Goal: Task Accomplishment & Management: Use online tool/utility

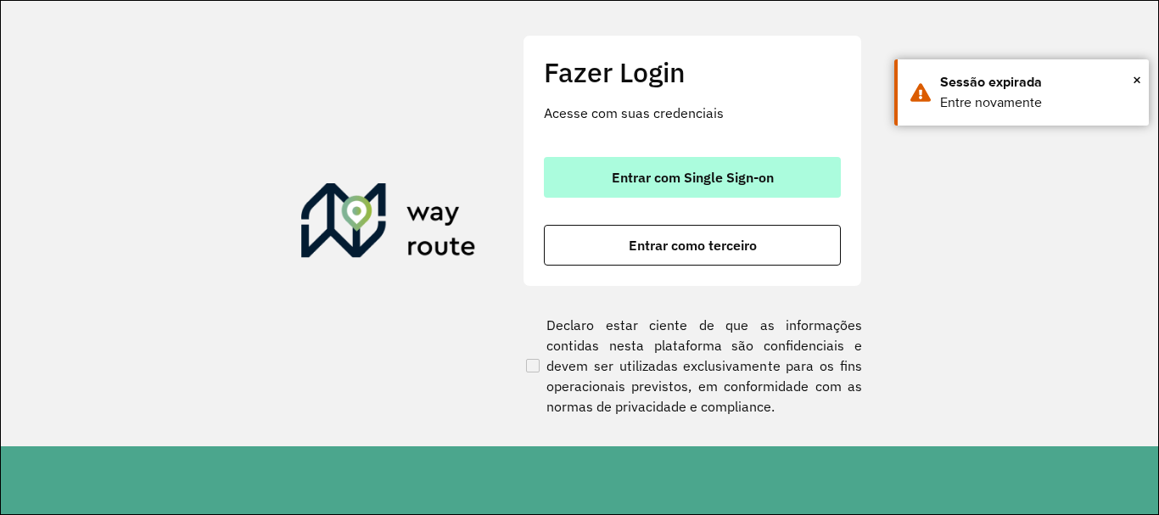
click at [725, 173] on span "Entrar com Single Sign-on" at bounding box center [693, 178] width 162 height 14
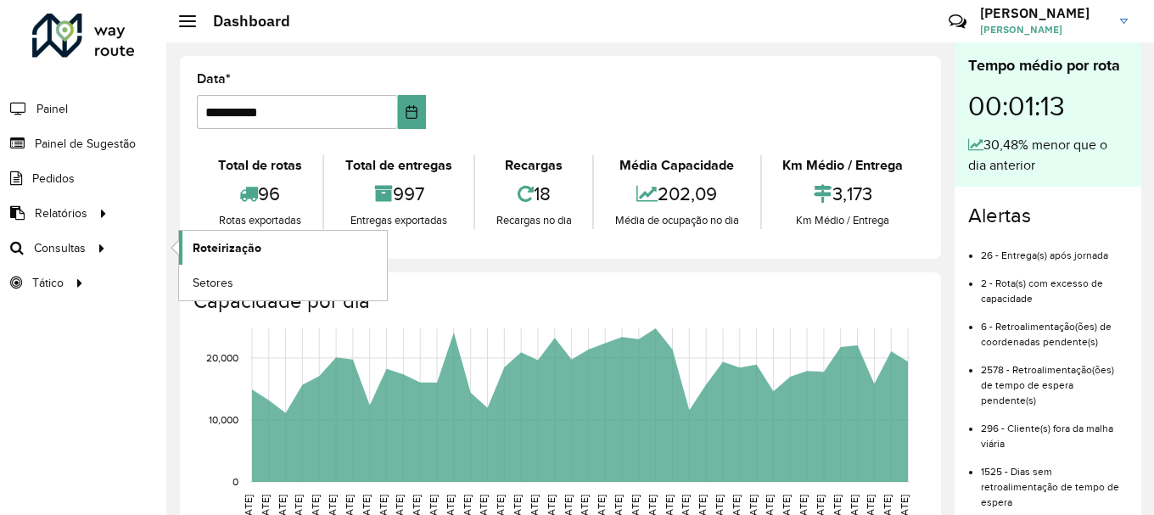
click at [233, 242] on span "Roteirização" at bounding box center [227, 248] width 69 height 18
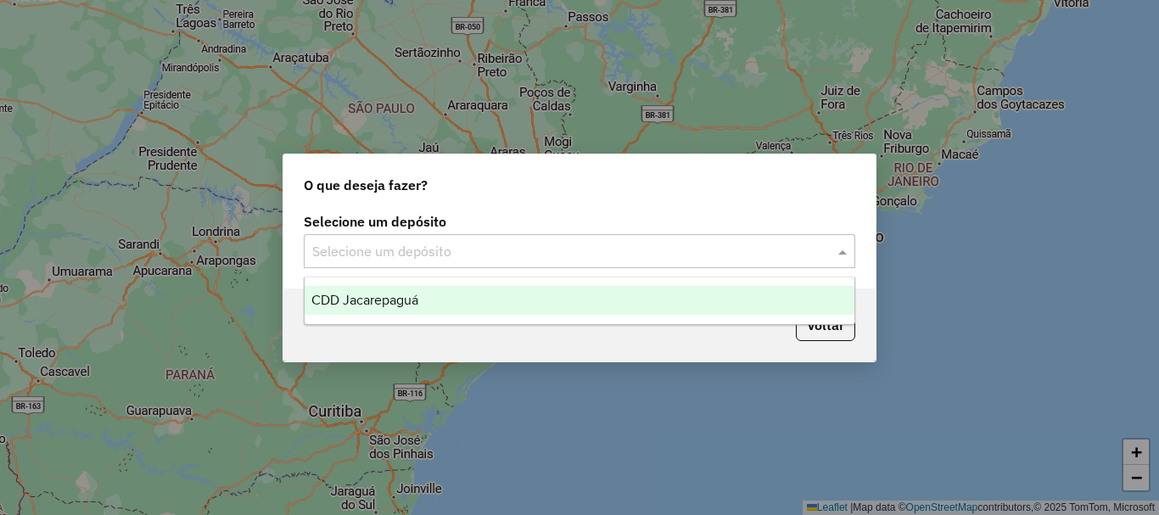
click at [460, 253] on input "text" at bounding box center [562, 252] width 501 height 20
click at [410, 303] on span "CDD Jacarepaguá" at bounding box center [365, 300] width 107 height 14
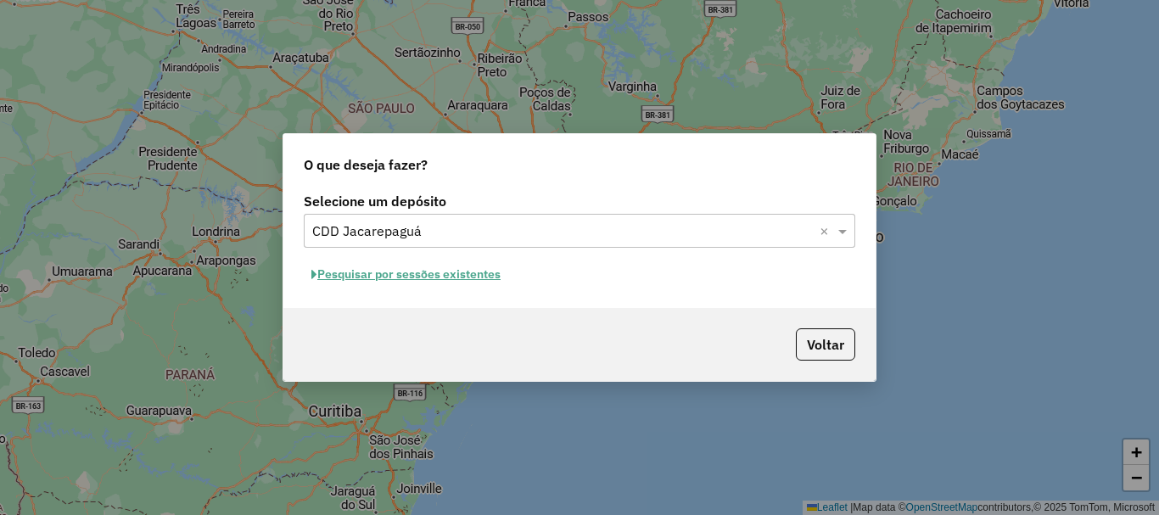
click at [398, 268] on button "Pesquisar por sessões existentes" at bounding box center [406, 274] width 205 height 26
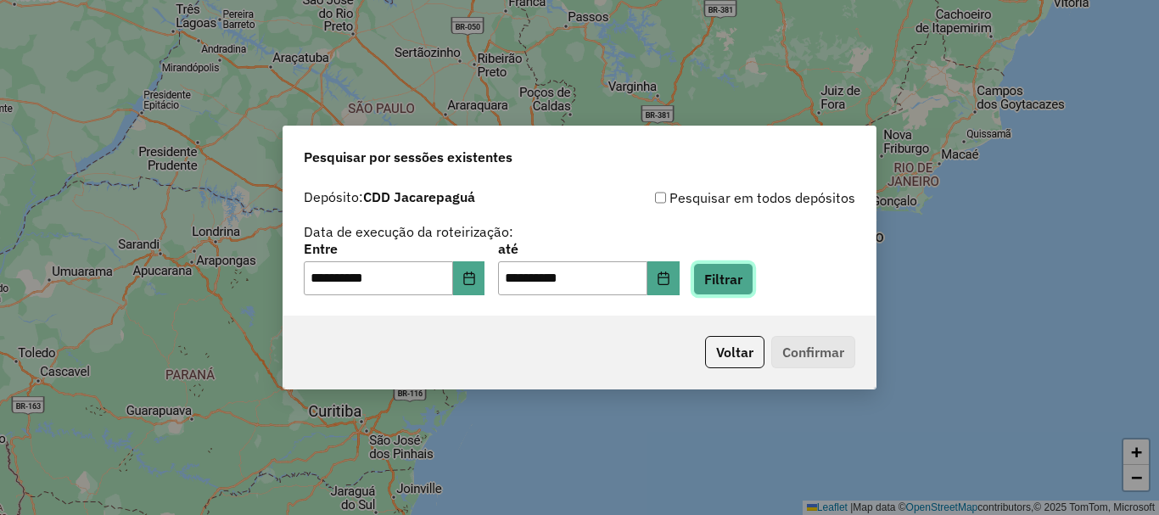
click at [727, 284] on button "Filtrar" at bounding box center [723, 279] width 60 height 32
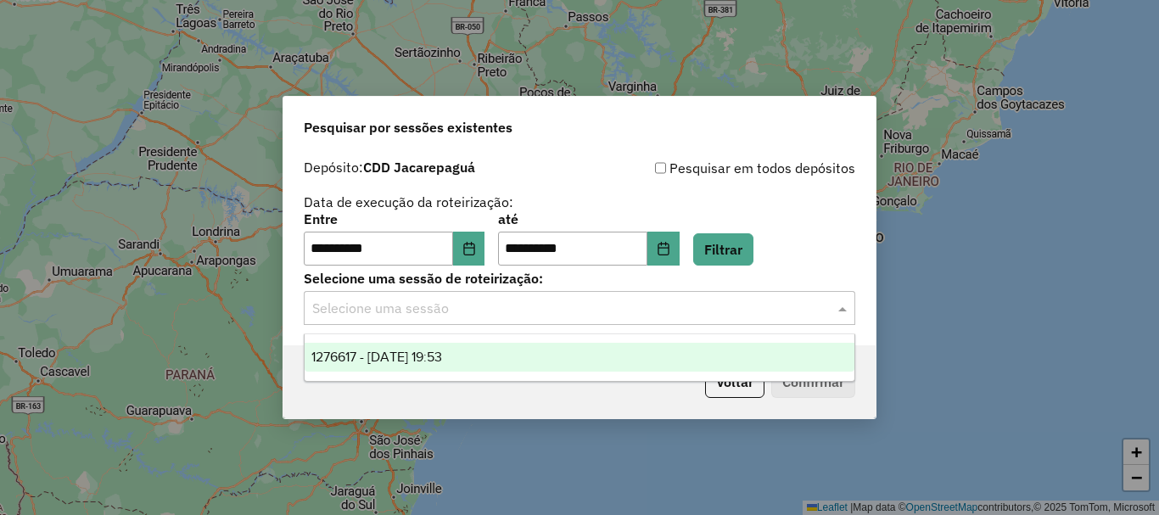
click at [523, 301] on input "text" at bounding box center [562, 309] width 501 height 20
click at [441, 357] on span "1276617 - 16/09/2025 19:53" at bounding box center [377, 357] width 131 height 14
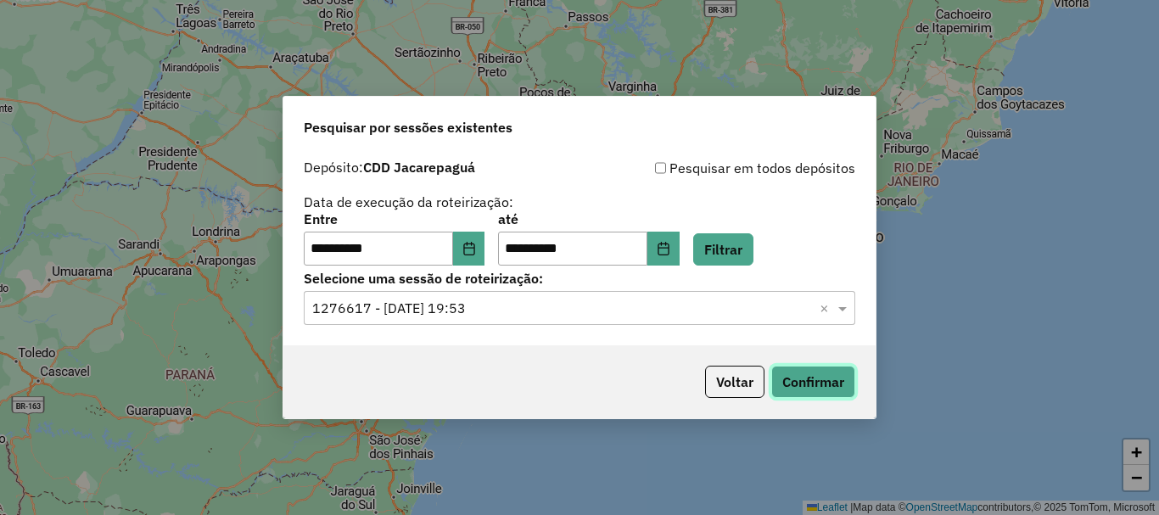
click at [808, 378] on button "Confirmar" at bounding box center [814, 382] width 84 height 32
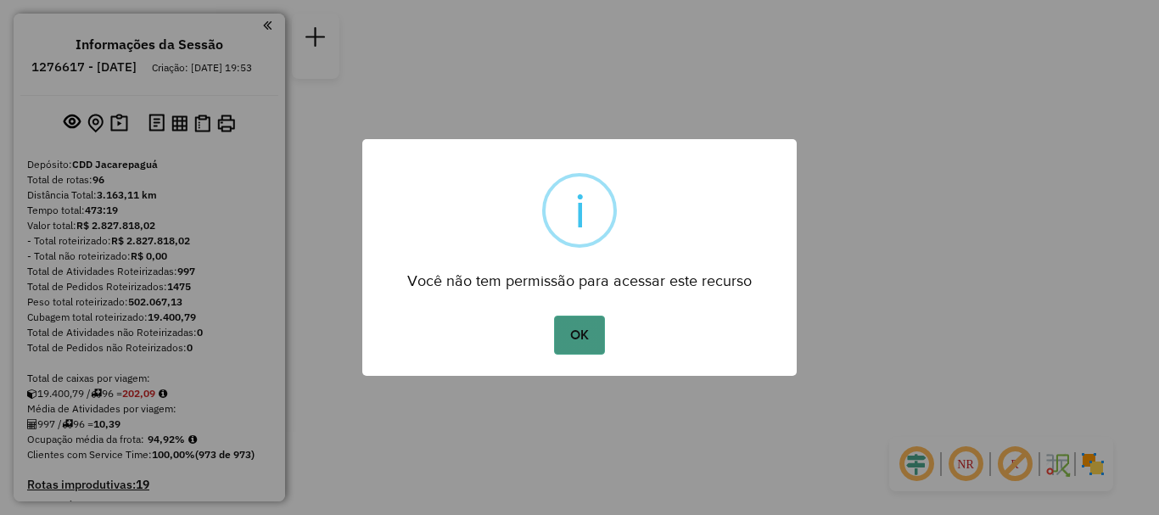
click at [592, 339] on button "OK" at bounding box center [579, 335] width 50 height 39
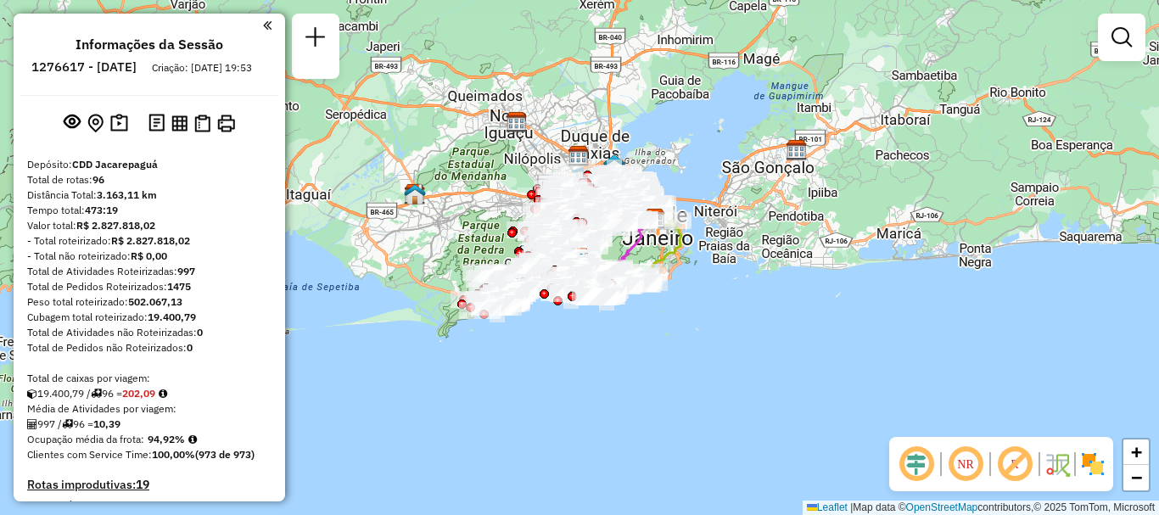
drag, startPoint x: 1087, startPoint y: 10, endPoint x: 794, endPoint y: 361, distance: 457.3
click at [794, 361] on div "Janela de atendimento Grade de atendimento Capacidade Transportadoras Veículos …" at bounding box center [579, 257] width 1159 height 515
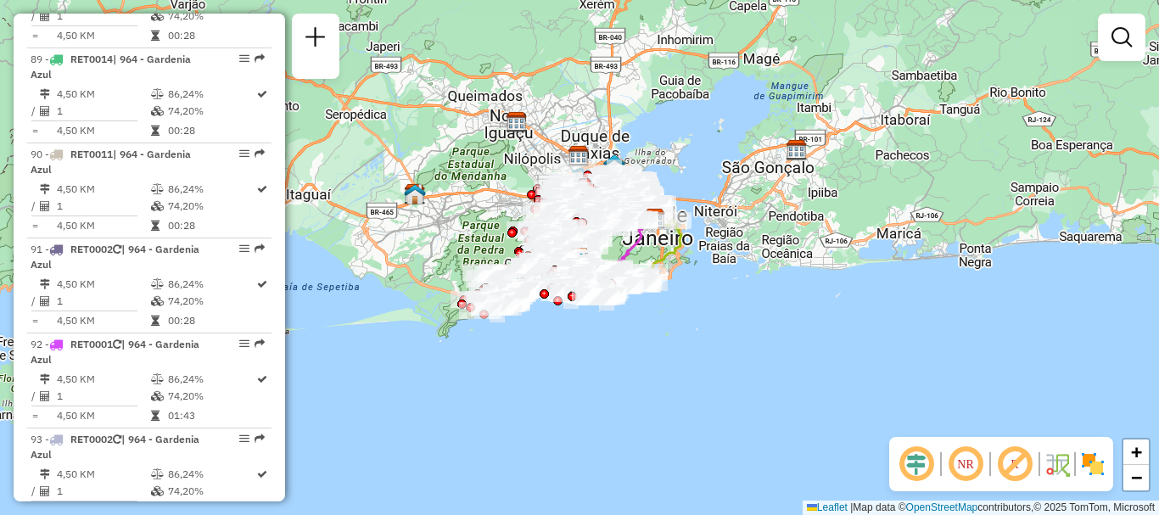
select select "**********"
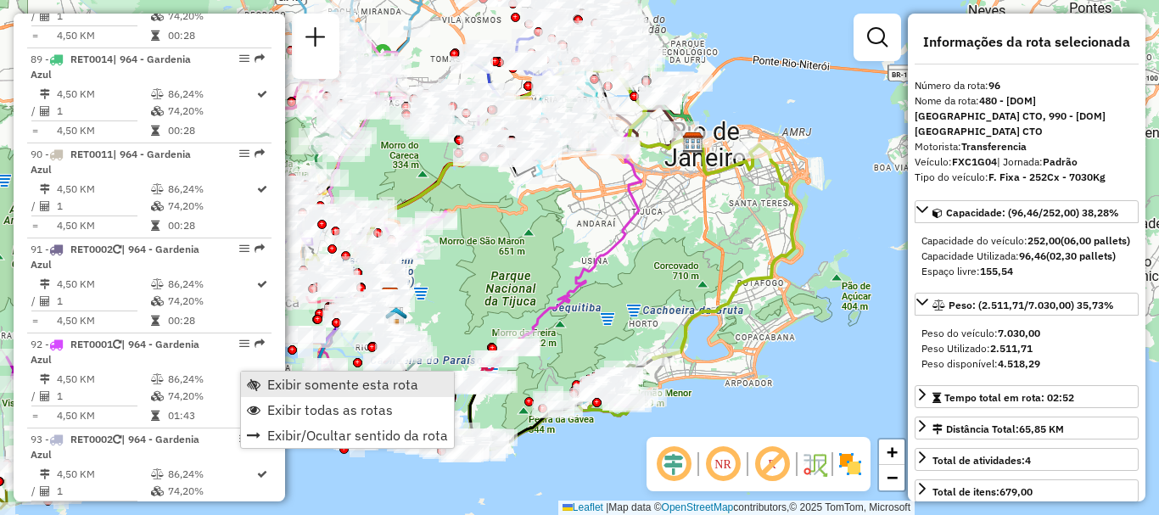
click at [293, 379] on span "Exibir somente esta rota" at bounding box center [342, 385] width 151 height 14
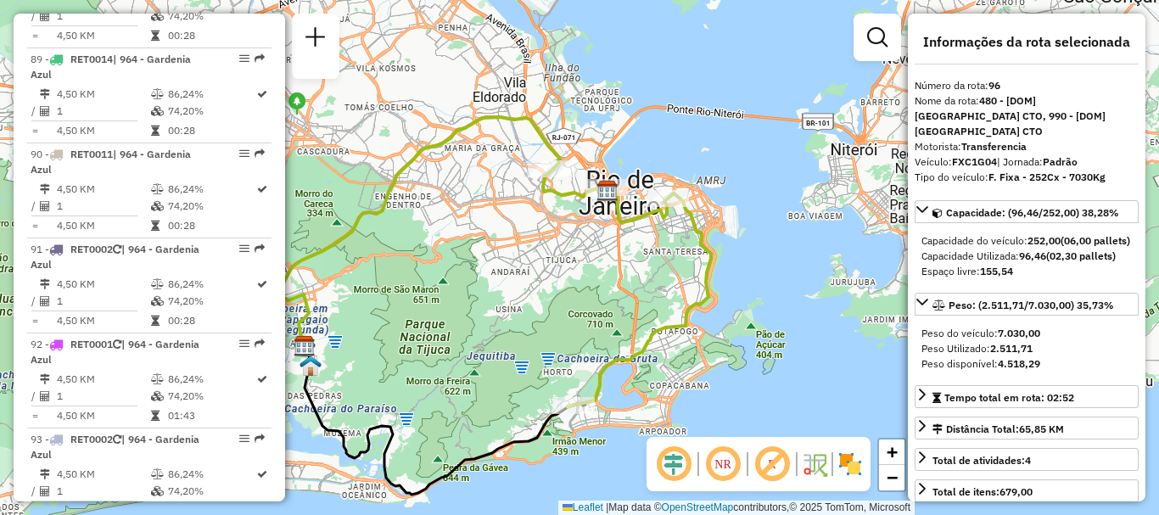
drag, startPoint x: 673, startPoint y: 187, endPoint x: 593, endPoint y: 231, distance: 91.2
click at [593, 231] on div "Janela de atendimento Grade de atendimento Capacidade Transportadoras Veículos …" at bounding box center [579, 257] width 1159 height 515
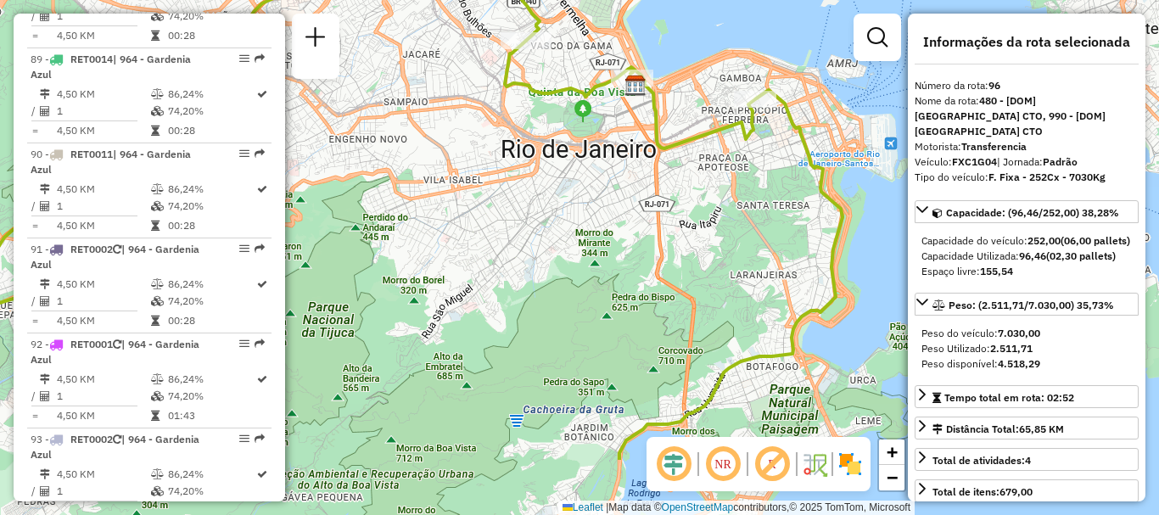
drag, startPoint x: 654, startPoint y: 176, endPoint x: 692, endPoint y: 69, distance: 113.6
click at [692, 69] on div "Janela de atendimento Grade de atendimento Capacidade Transportadoras Veículos …" at bounding box center [579, 257] width 1159 height 515
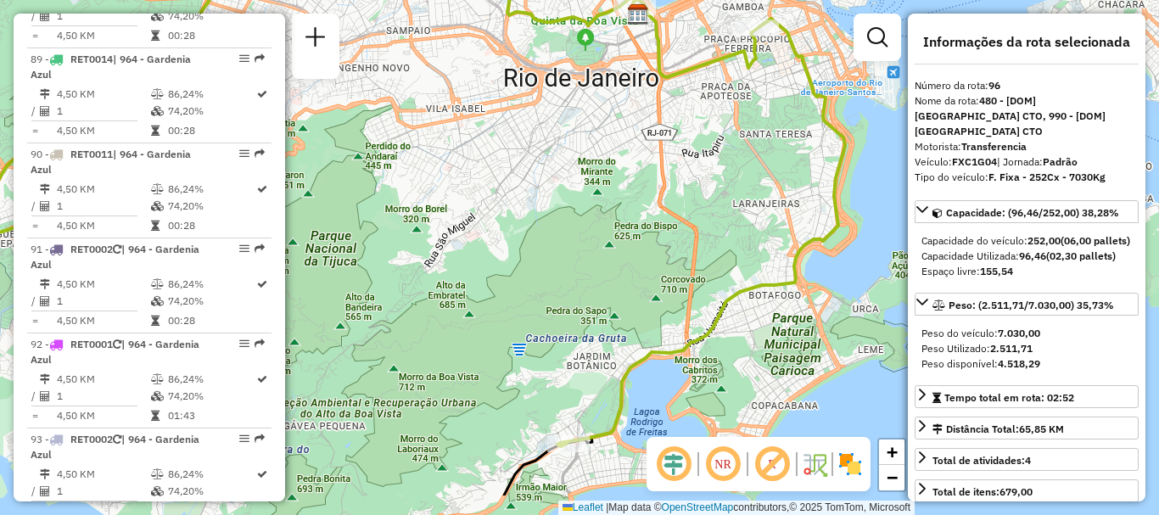
drag, startPoint x: 672, startPoint y: 269, endPoint x: 675, endPoint y: 199, distance: 70.5
click at [675, 199] on div "Janela de atendimento Grade de atendimento Capacidade Transportadoras Veículos …" at bounding box center [579, 257] width 1159 height 515
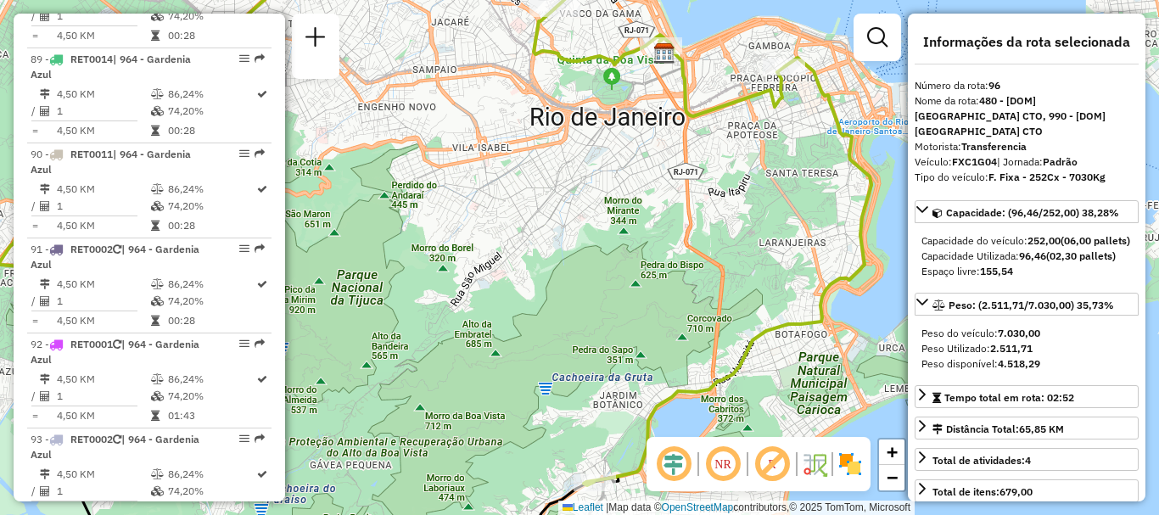
drag, startPoint x: 597, startPoint y: 143, endPoint x: 623, endPoint y: 182, distance: 47.1
click at [623, 182] on div "Janela de atendimento Grade de atendimento Capacidade Transportadoras Veículos …" at bounding box center [579, 257] width 1159 height 515
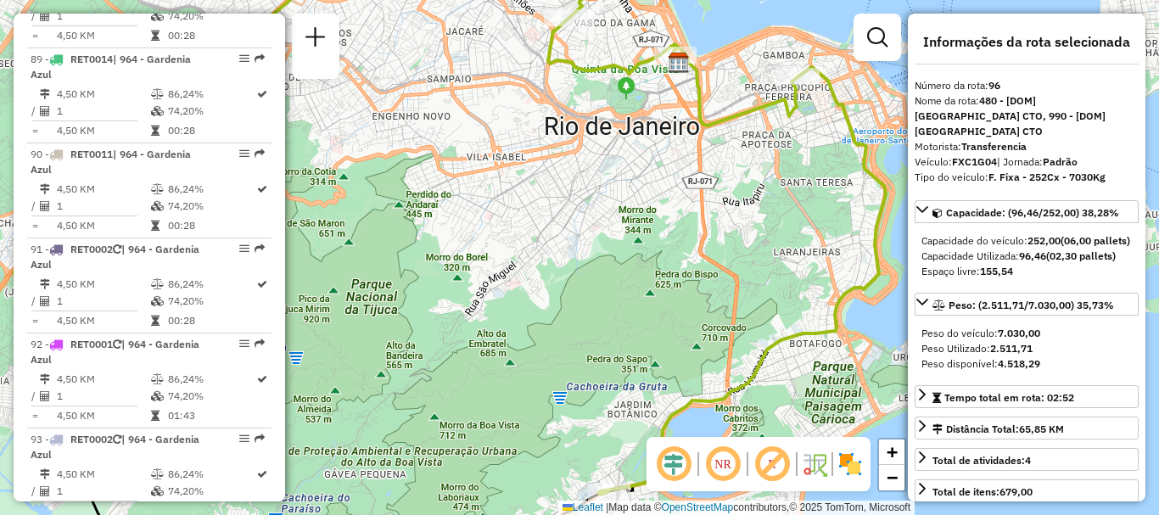
drag, startPoint x: 659, startPoint y: 190, endPoint x: 673, endPoint y: 199, distance: 17.2
click at [673, 199] on div "Janela de atendimento Grade de atendimento Capacidade Transportadoras Veículos …" at bounding box center [579, 257] width 1159 height 515
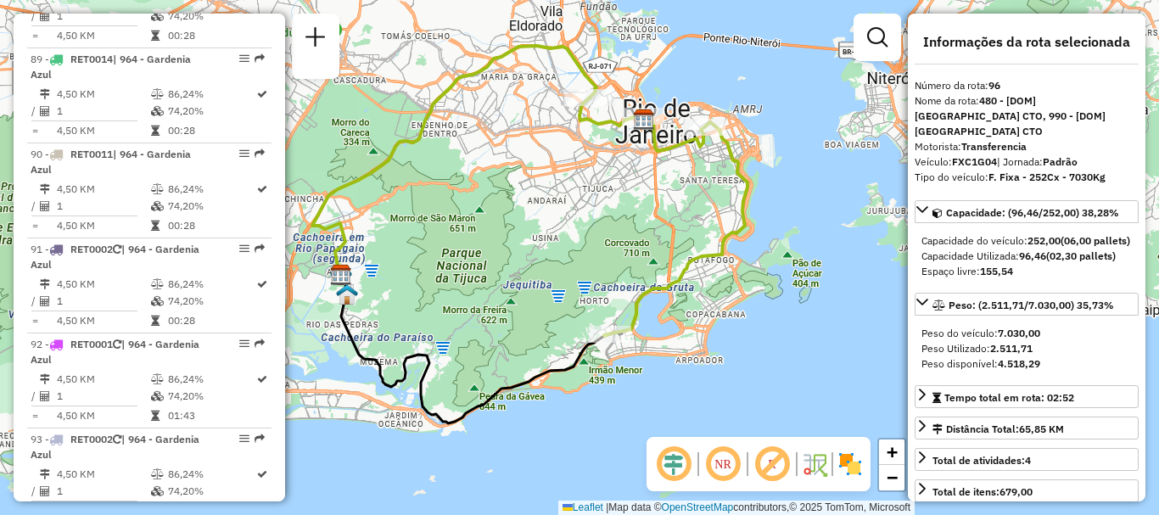
drag, startPoint x: 646, startPoint y: 234, endPoint x: 607, endPoint y: 203, distance: 50.1
click at [607, 203] on div "Janela de atendimento Grade de atendimento Capacidade Transportadoras Veículos …" at bounding box center [579, 257] width 1159 height 515
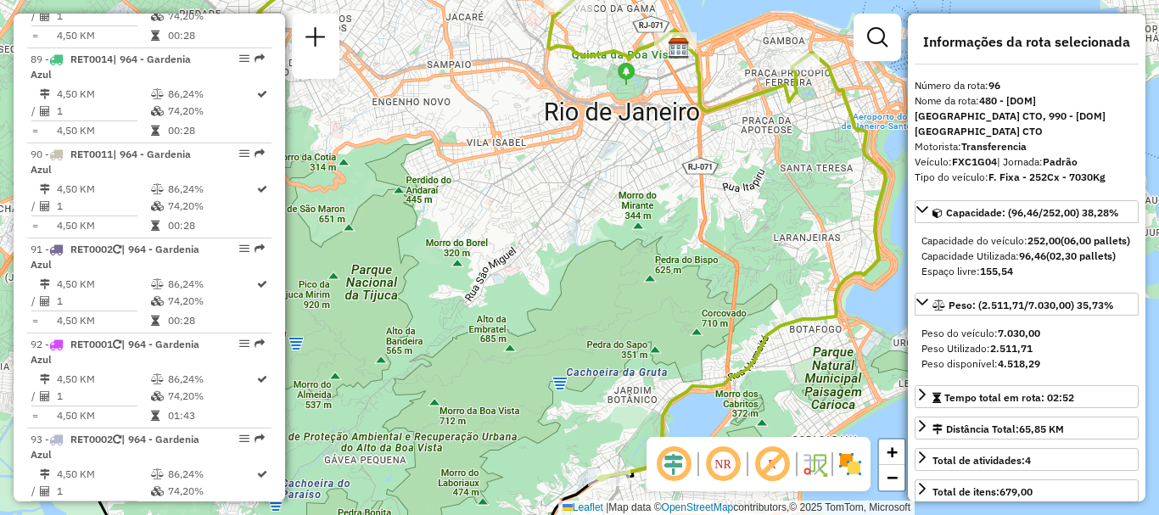
drag, startPoint x: 609, startPoint y: 210, endPoint x: 605, endPoint y: 221, distance: 11.5
click at [605, 221] on div "Janela de atendimento Grade de atendimento Capacidade Transportadoras Veículos …" at bounding box center [579, 257] width 1159 height 515
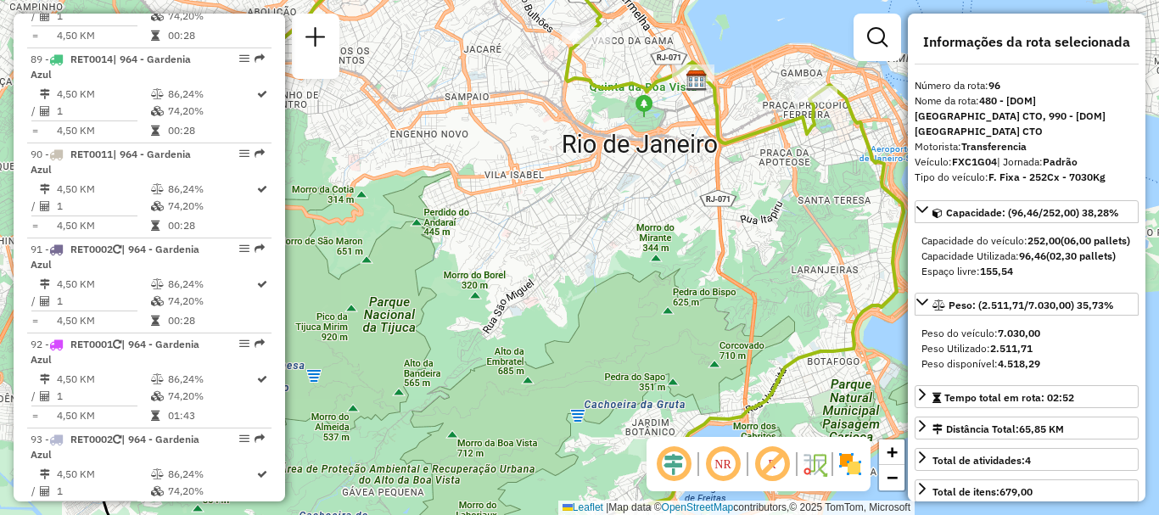
drag, startPoint x: 605, startPoint y: 221, endPoint x: 623, endPoint y: 253, distance: 36.9
click at [623, 253] on div "Janela de atendimento Grade de atendimento Capacidade Transportadoras Veículos …" at bounding box center [579, 257] width 1159 height 515
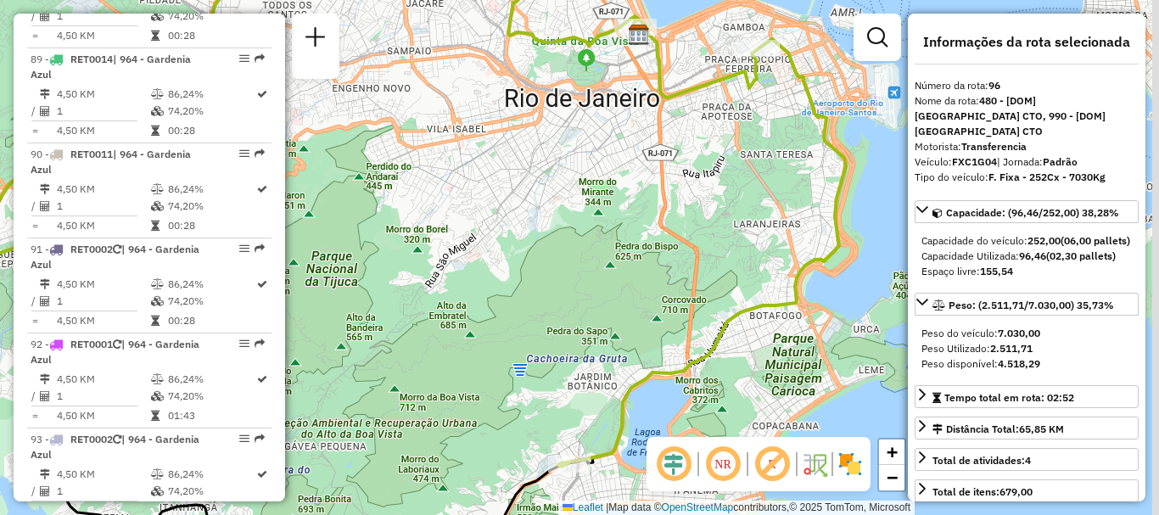
drag, startPoint x: 643, startPoint y: 217, endPoint x: 585, endPoint y: 170, distance: 74.8
click at [585, 170] on div "Janela de atendimento Grade de atendimento Capacidade Transportadoras Veículos …" at bounding box center [579, 257] width 1159 height 515
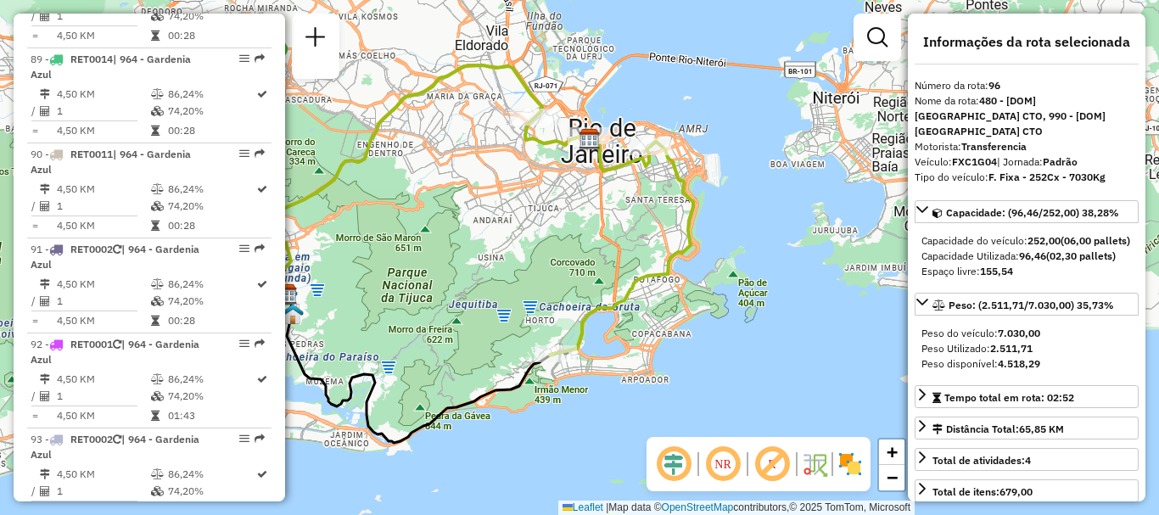
drag, startPoint x: 593, startPoint y: 138, endPoint x: 561, endPoint y: 178, distance: 52.0
click at [561, 178] on div "Janela de atendimento Grade de atendimento Capacidade Transportadoras Veículos …" at bounding box center [579, 257] width 1159 height 515
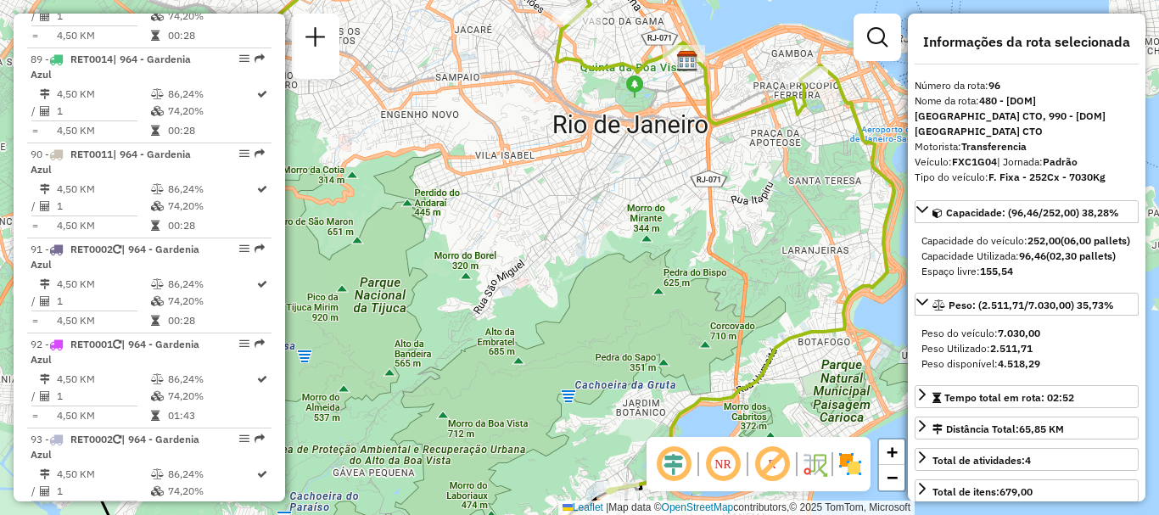
drag, startPoint x: 581, startPoint y: 222, endPoint x: 667, endPoint y: 250, distance: 89.9
click at [667, 250] on div "Janela de atendimento Grade de atendimento Capacidade Transportadoras Veículos …" at bounding box center [579, 257] width 1159 height 515
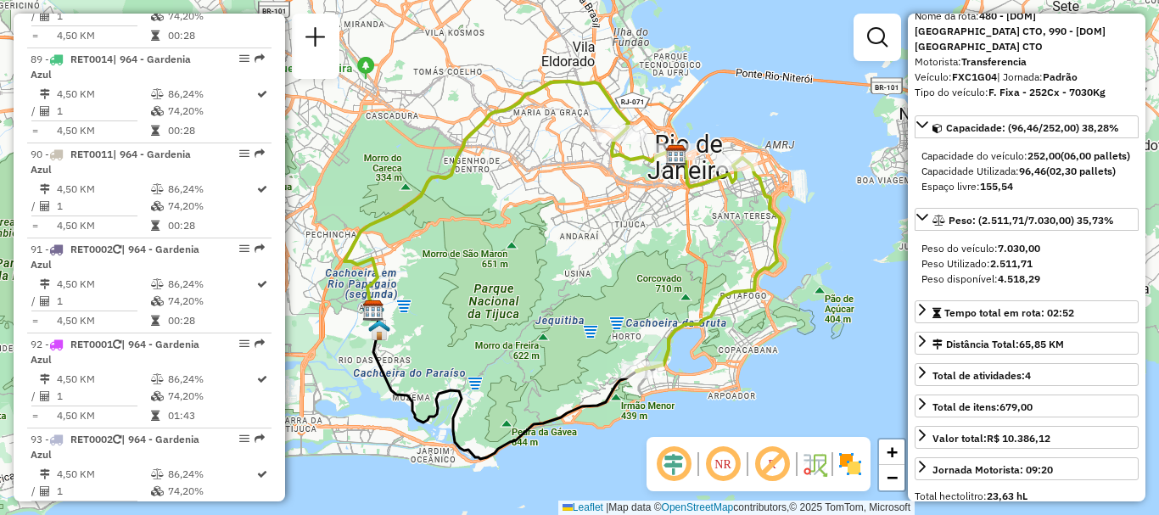
scroll to position [5982, 0]
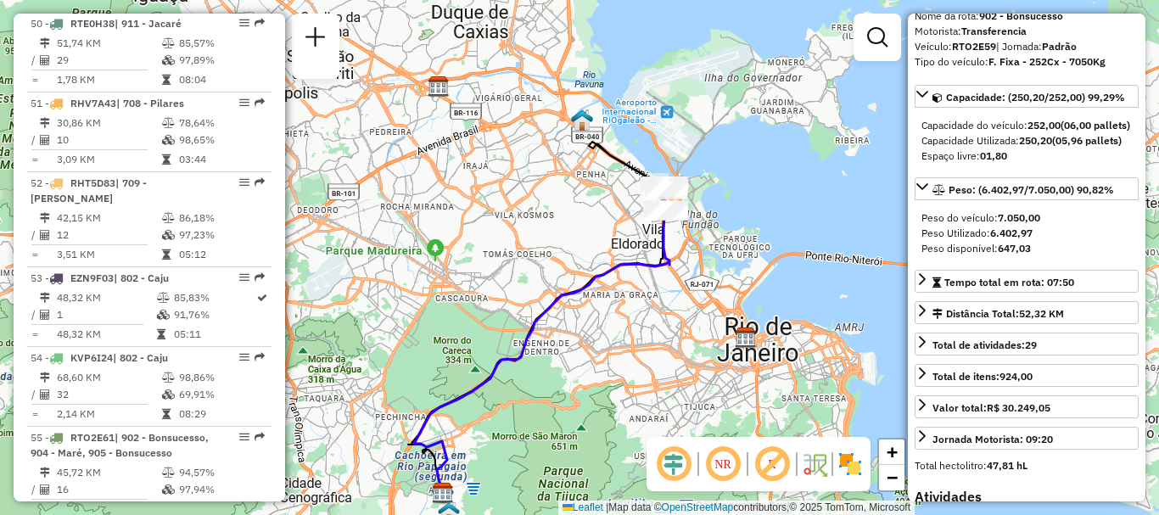
drag, startPoint x: 617, startPoint y: 198, endPoint x: 590, endPoint y: 240, distance: 50.4
click at [590, 240] on div "Janela de atendimento Grade de atendimento Capacidade Transportadoras Veículos …" at bounding box center [579, 257] width 1159 height 515
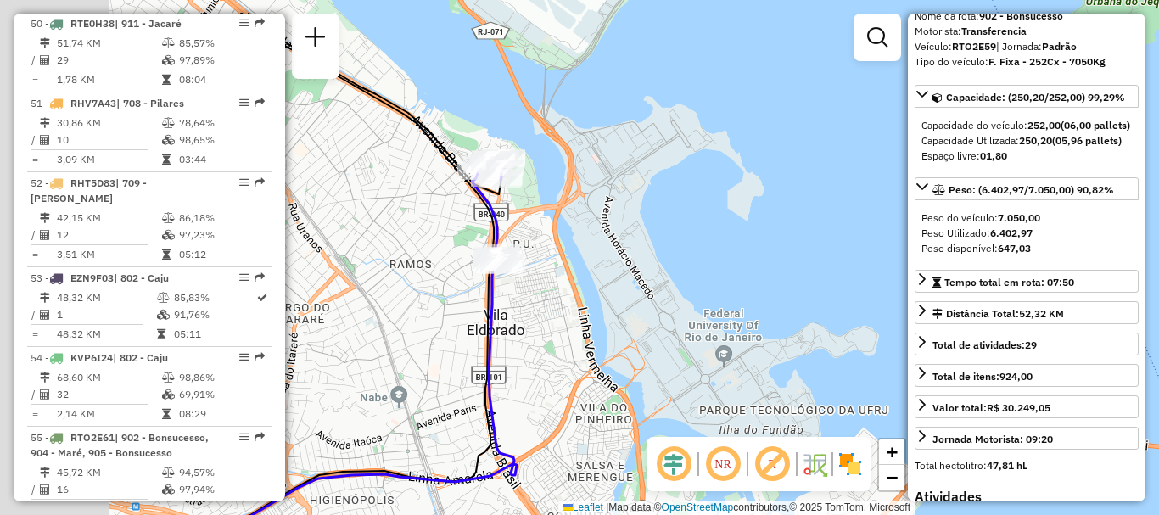
drag, startPoint x: 438, startPoint y: 179, endPoint x: 558, endPoint y: 244, distance: 136.4
click at [558, 244] on div "Janela de atendimento Grade de atendimento Capacidade Transportadoras Veículos …" at bounding box center [579, 257] width 1159 height 515
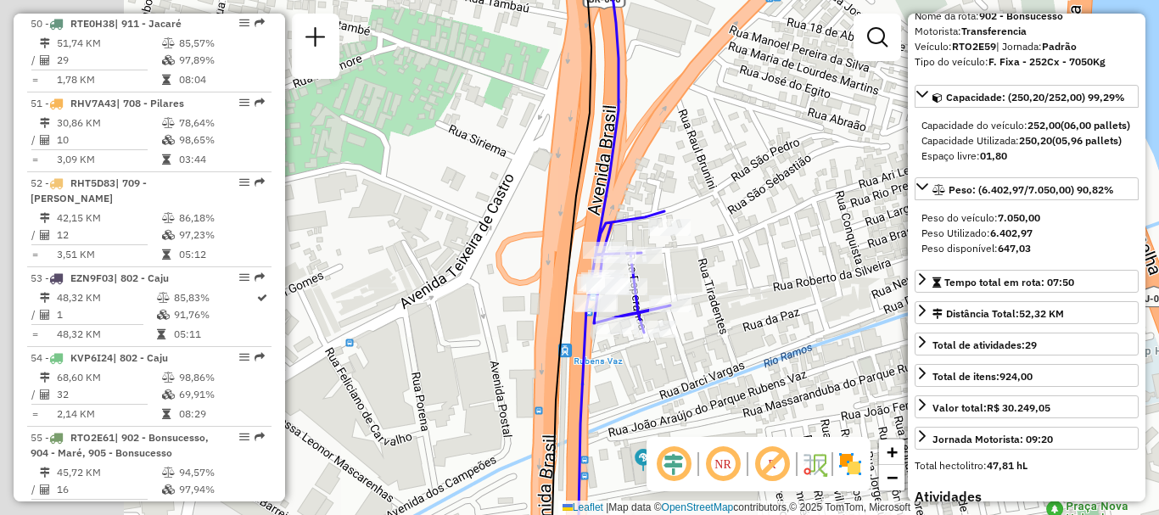
drag, startPoint x: 582, startPoint y: 227, endPoint x: 789, endPoint y: 255, distance: 209.1
click at [789, 255] on div "Janela de atendimento Grade de atendimento Capacidade Transportadoras Veículos …" at bounding box center [579, 257] width 1159 height 515
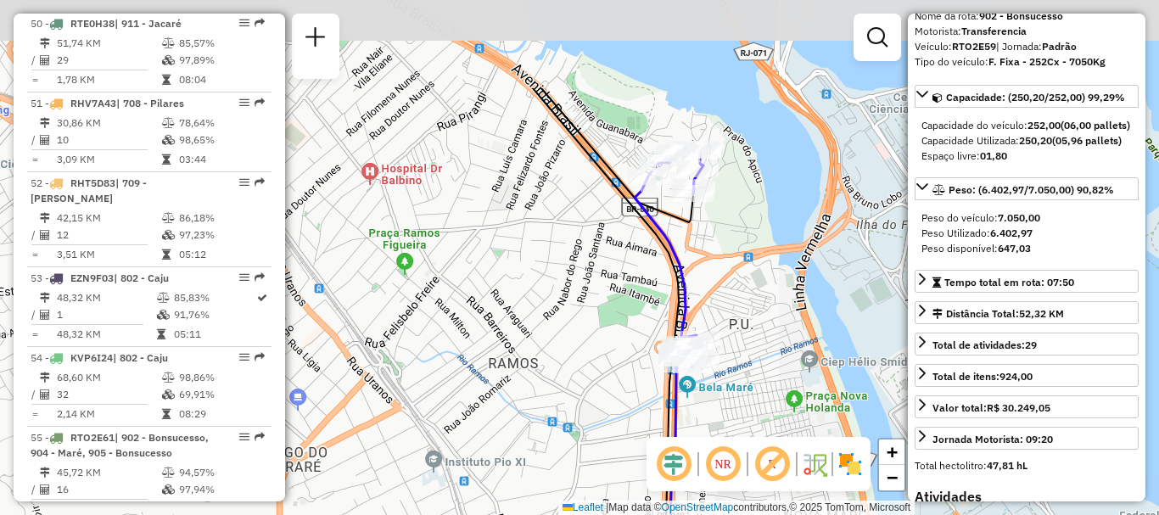
drag, startPoint x: 707, startPoint y: 111, endPoint x: 721, endPoint y: 261, distance: 150.9
click at [729, 272] on div "Janela de atendimento Grade de atendimento Capacidade Transportadoras Veículos …" at bounding box center [579, 257] width 1159 height 515
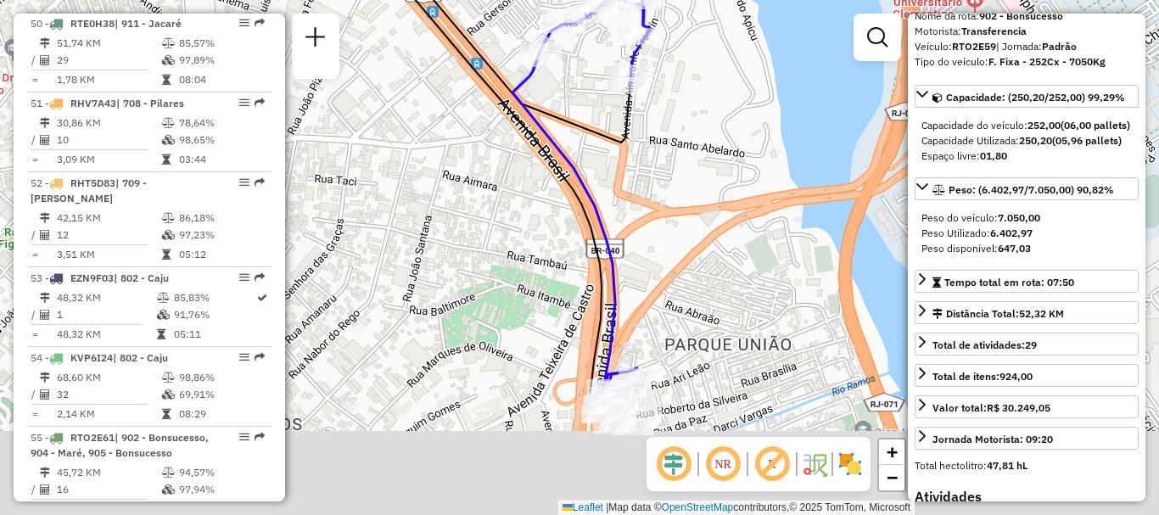
drag, startPoint x: 689, startPoint y: 267, endPoint x: 673, endPoint y: 94, distance: 173.1
click at [673, 94] on div "Janela de atendimento Grade de atendimento Capacidade Transportadoras Veículos …" at bounding box center [579, 257] width 1159 height 515
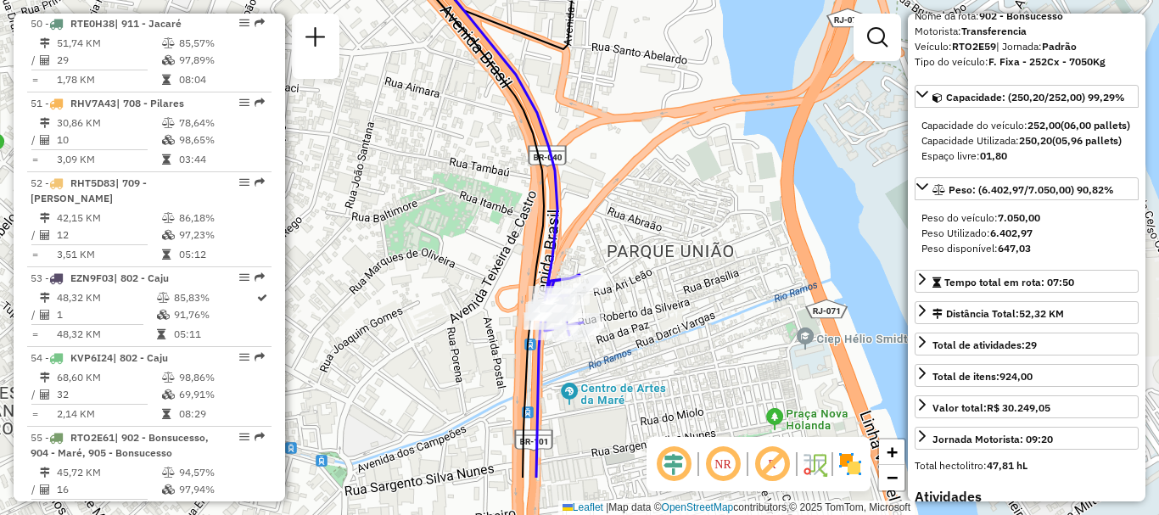
drag, startPoint x: 688, startPoint y: 290, endPoint x: 625, endPoint y: 194, distance: 115.1
click at [625, 194] on div "Janela de atendimento Grade de atendimento Capacidade Transportadoras Veículos …" at bounding box center [579, 257] width 1159 height 515
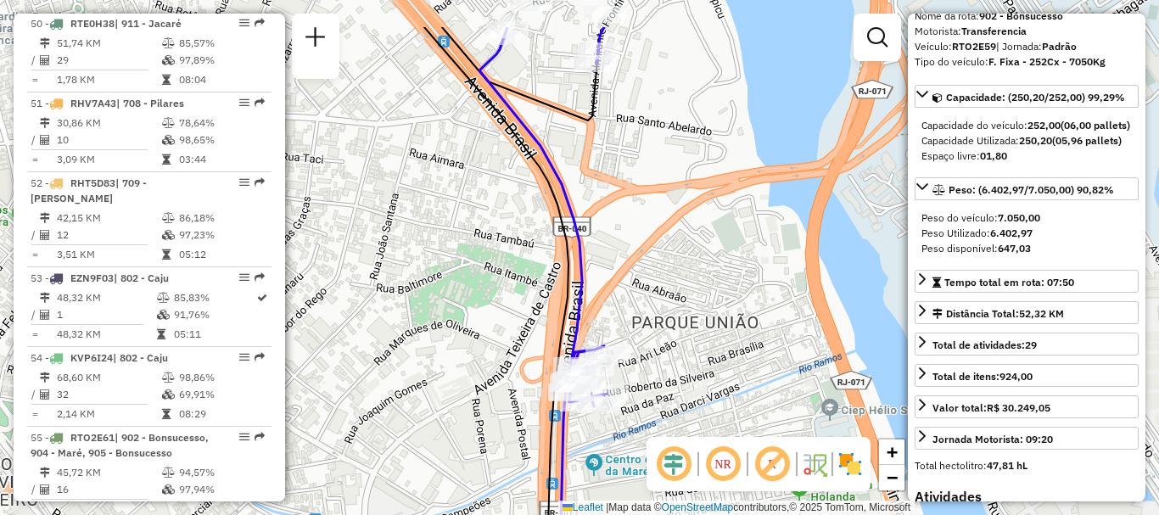
drag, startPoint x: 602, startPoint y: 128, endPoint x: 627, endPoint y: 195, distance: 71.7
click at [627, 195] on div "Janela de atendimento Grade de atendimento Capacidade Transportadoras Veículos …" at bounding box center [579, 257] width 1159 height 515
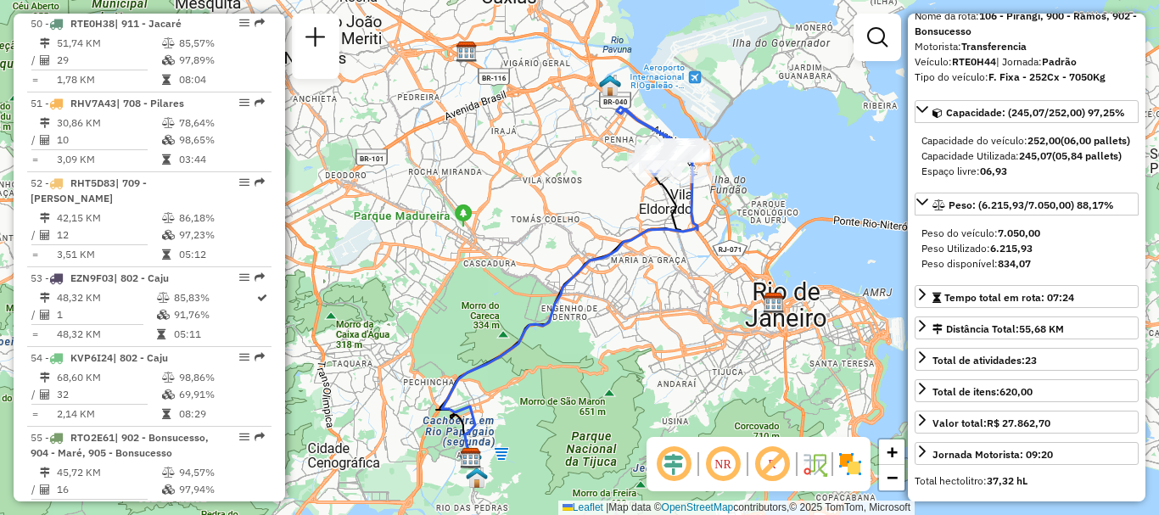
drag, startPoint x: 588, startPoint y: 154, endPoint x: 504, endPoint y: 267, distance: 140.7
click at [504, 267] on div "Janela de atendimento Grade de atendimento Capacidade Transportadoras Veículos …" at bounding box center [579, 257] width 1159 height 515
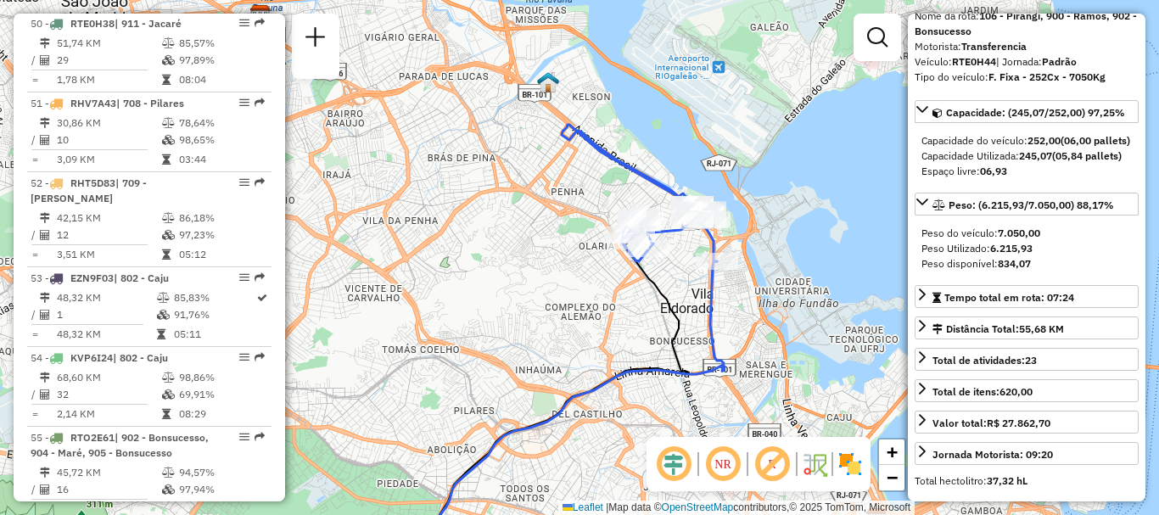
drag, startPoint x: 516, startPoint y: 154, endPoint x: 587, endPoint y: 240, distance: 112.2
click at [587, 240] on div "Janela de atendimento Grade de atendimento Capacidade Transportadoras Veículos …" at bounding box center [579, 257] width 1159 height 515
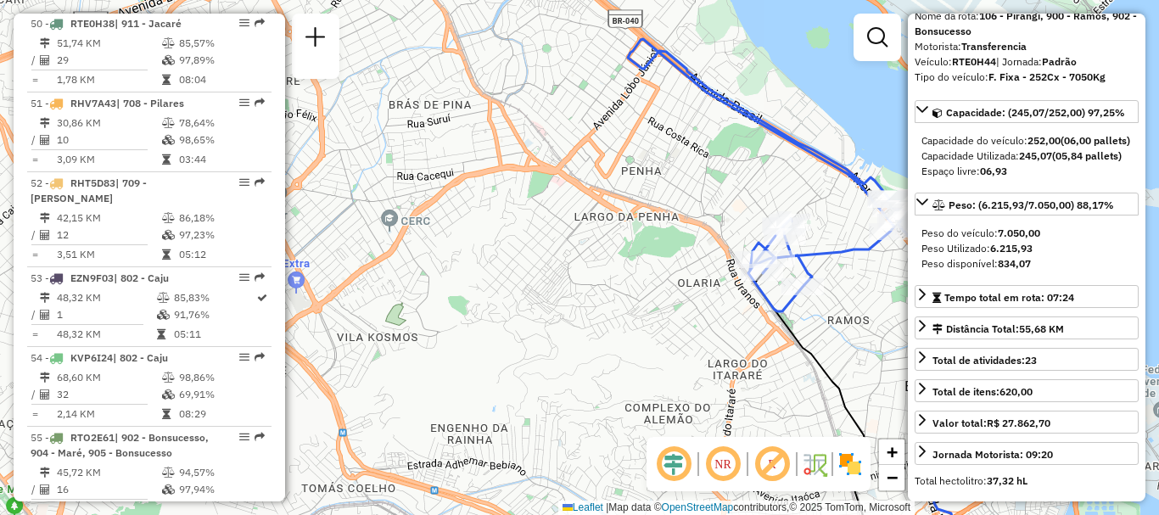
drag, startPoint x: 636, startPoint y: 183, endPoint x: 508, endPoint y: 48, distance: 186.7
click at [508, 48] on div "Janela de atendimento Grade de atendimento Capacidade Transportadoras Veículos …" at bounding box center [579, 257] width 1159 height 515
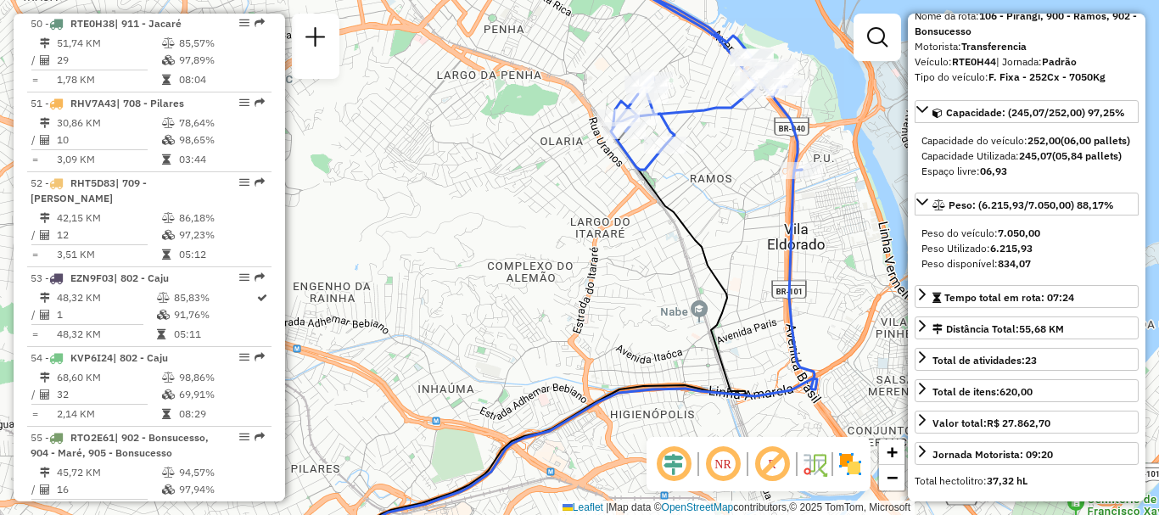
drag, startPoint x: 620, startPoint y: 233, endPoint x: 515, endPoint y: 140, distance: 139.5
click at [515, 140] on div "Janela de atendimento Grade de atendimento Capacidade Transportadoras Veículos …" at bounding box center [579, 257] width 1159 height 515
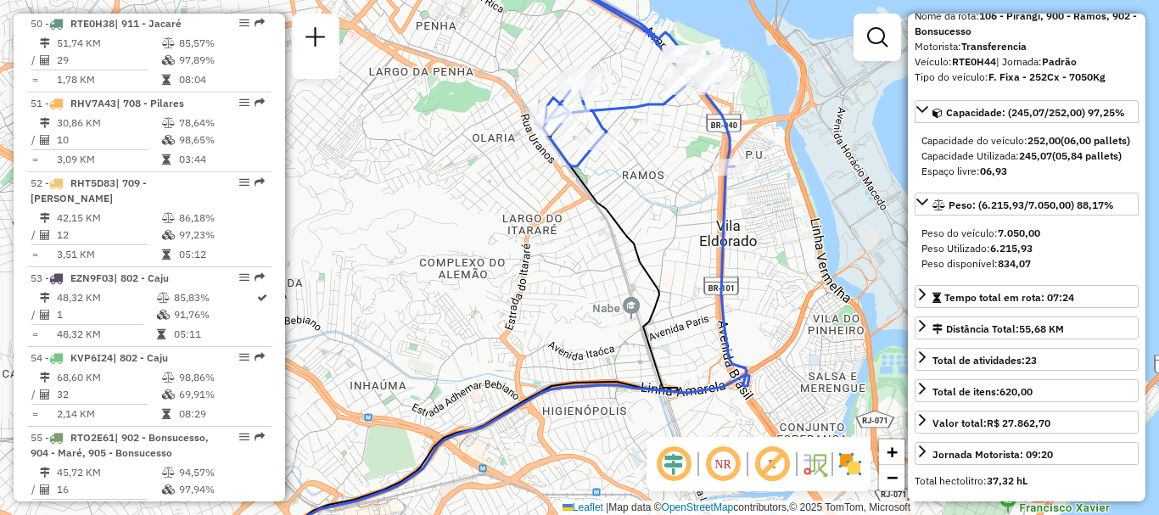
drag, startPoint x: 570, startPoint y: 192, endPoint x: 542, endPoint y: 235, distance: 52.0
click at [542, 235] on div "Janela de atendimento Grade de atendimento Capacidade Transportadoras Veículos …" at bounding box center [579, 257] width 1159 height 515
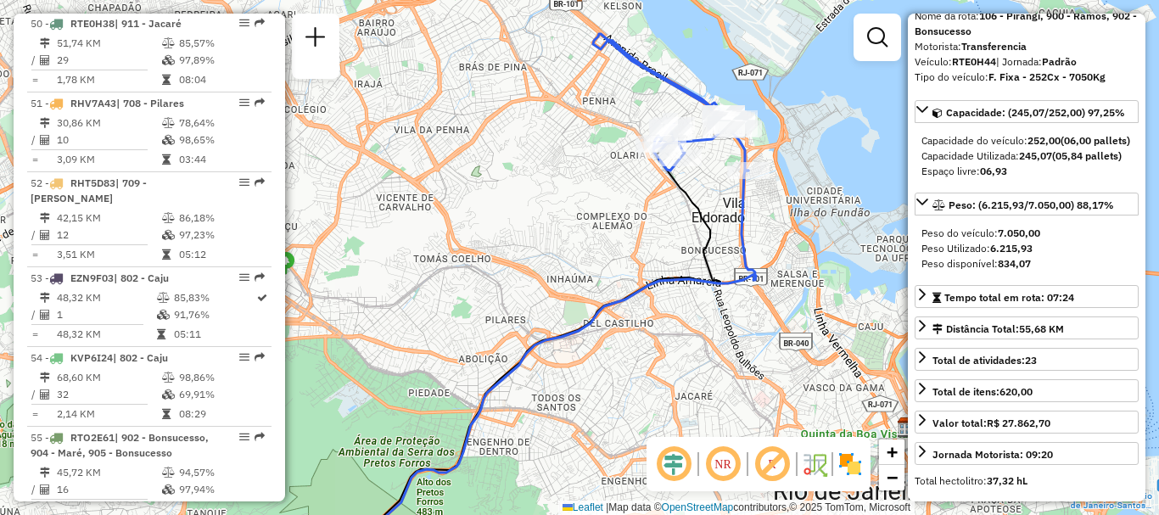
drag, startPoint x: 485, startPoint y: 233, endPoint x: 547, endPoint y: 251, distance: 65.3
click at [547, 251] on div "Janela de atendimento Grade de atendimento Capacidade Transportadoras Veículos …" at bounding box center [579, 257] width 1159 height 515
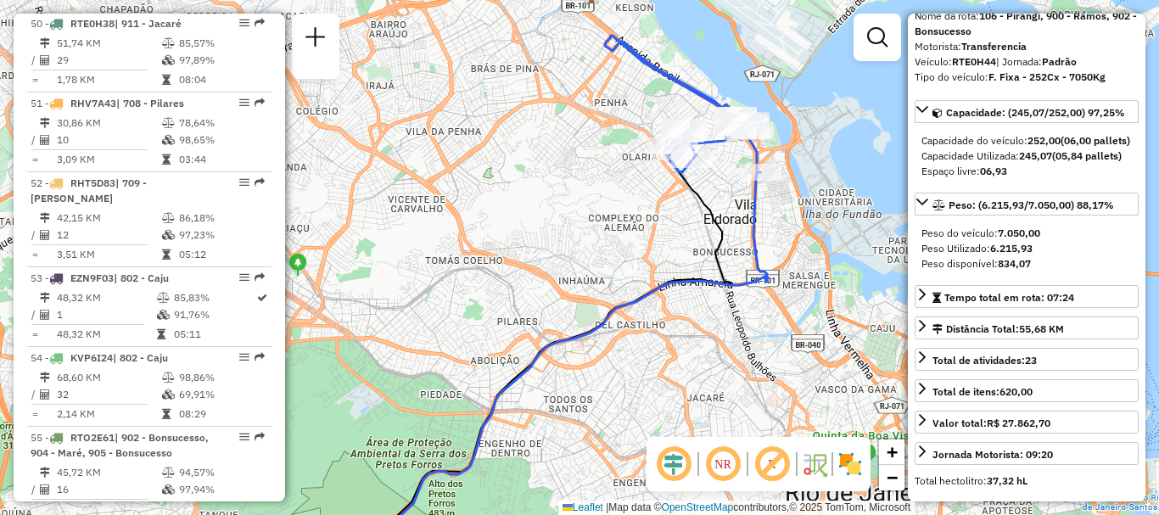
scroll to position [6963, 0]
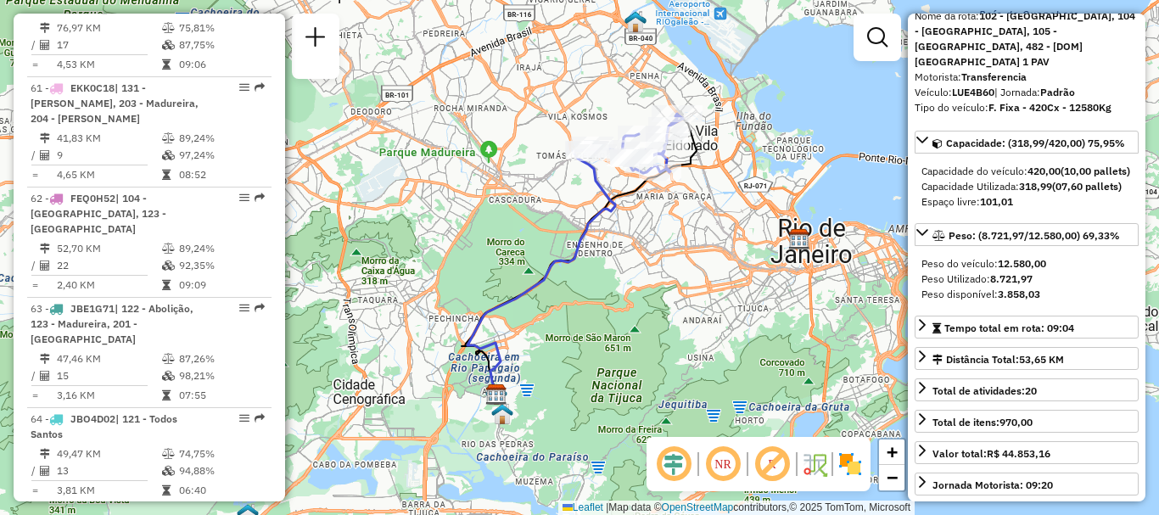
drag, startPoint x: 698, startPoint y: 210, endPoint x: 664, endPoint y: 224, distance: 36.9
click at [664, 224] on div "Janela de atendimento Grade de atendimento Capacidade Transportadoras Veículos …" at bounding box center [579, 257] width 1159 height 515
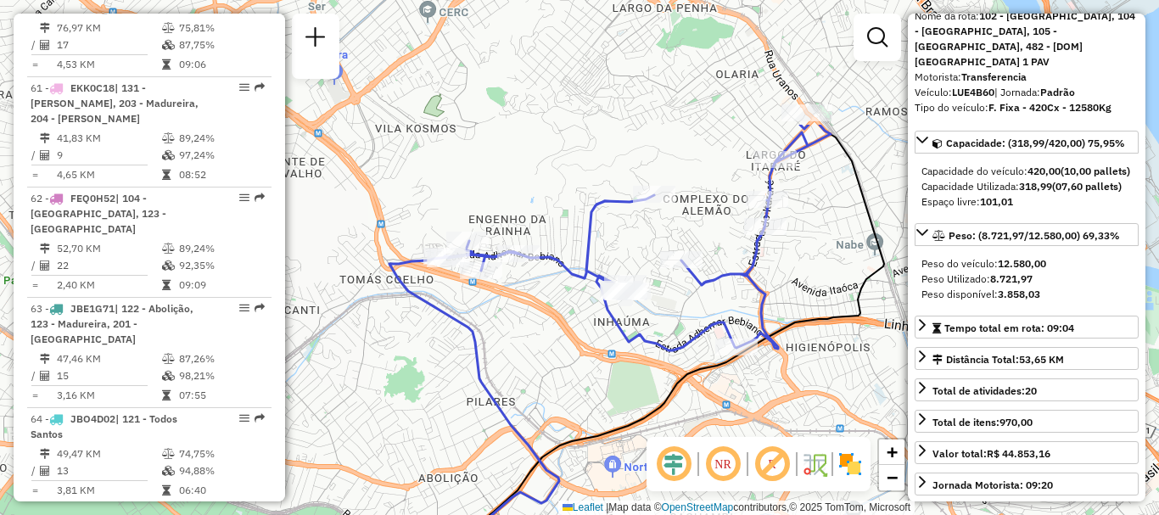
drag, startPoint x: 553, startPoint y: 79, endPoint x: 825, endPoint y: 255, distance: 324.7
click at [825, 255] on div "Janela de atendimento Grade de atendimento Capacidade Transportadoras Veículos …" at bounding box center [579, 257] width 1159 height 515
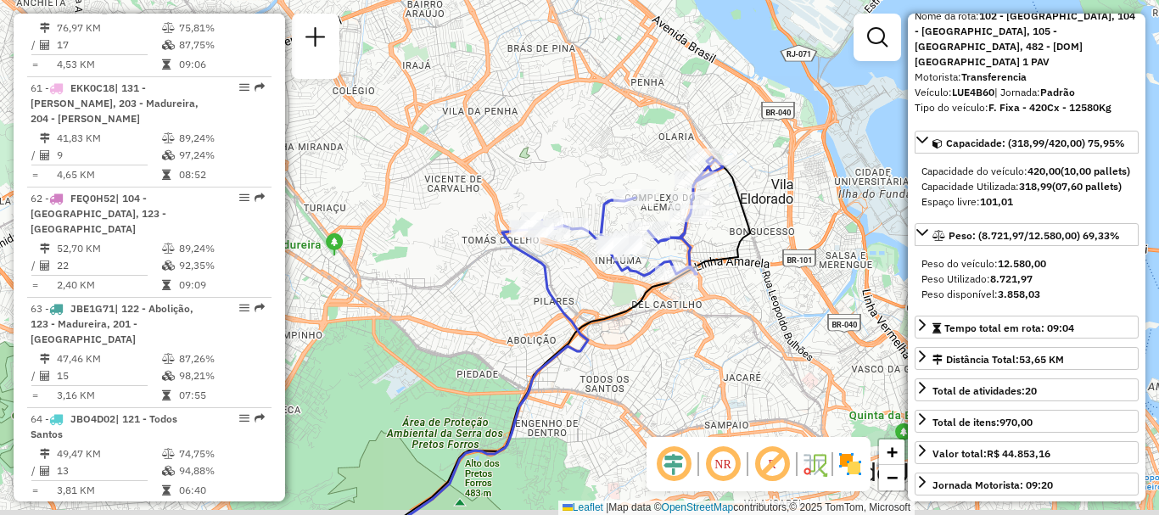
drag, startPoint x: 645, startPoint y: 171, endPoint x: 542, endPoint y: 141, distance: 108.0
click at [542, 141] on div "Janela de atendimento Grade de atendimento Capacidade Transportadoras Veículos …" at bounding box center [579, 257] width 1159 height 515
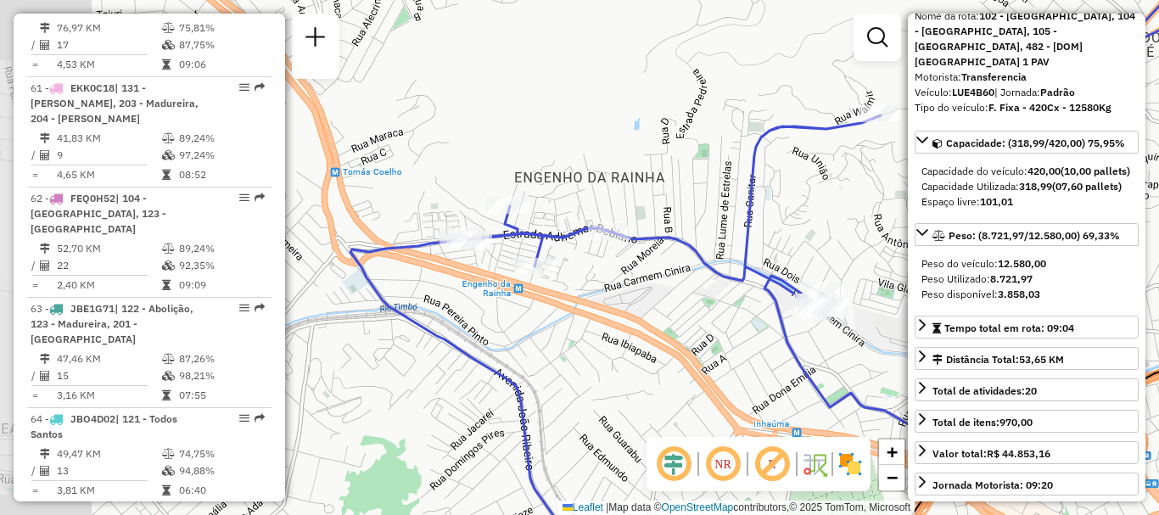
drag, startPoint x: 480, startPoint y: 182, endPoint x: 627, endPoint y: 194, distance: 147.3
click at [627, 194] on div "Janela de atendimento Grade de atendimento Capacidade Transportadoras Veículos …" at bounding box center [579, 257] width 1159 height 515
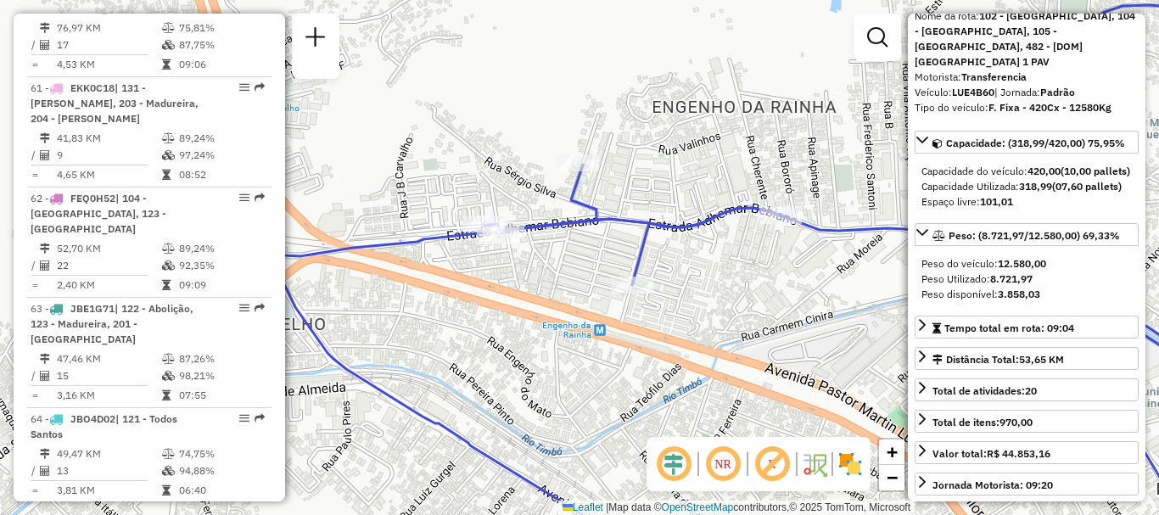
drag, startPoint x: 531, startPoint y: 193, endPoint x: 644, endPoint y: 182, distance: 114.2
click at [644, 182] on div "Janela de atendimento Grade de atendimento Capacidade Transportadoras Veículos …" at bounding box center [579, 257] width 1159 height 515
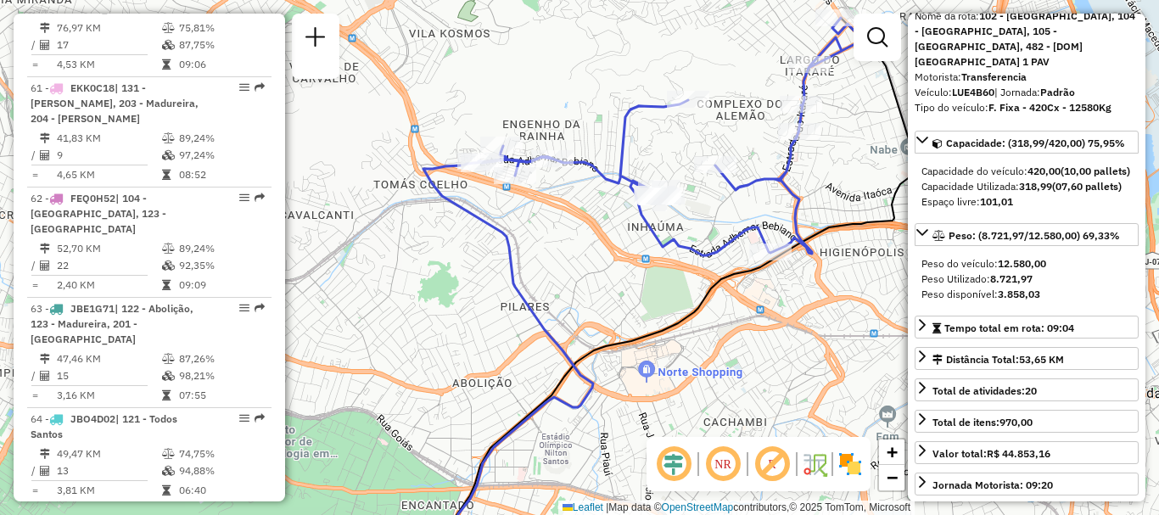
drag, startPoint x: 662, startPoint y: 233, endPoint x: 572, endPoint y: 227, distance: 90.2
click at [572, 227] on div "Janela de atendimento Grade de atendimento Capacidade Transportadoras Veículos …" at bounding box center [579, 257] width 1159 height 515
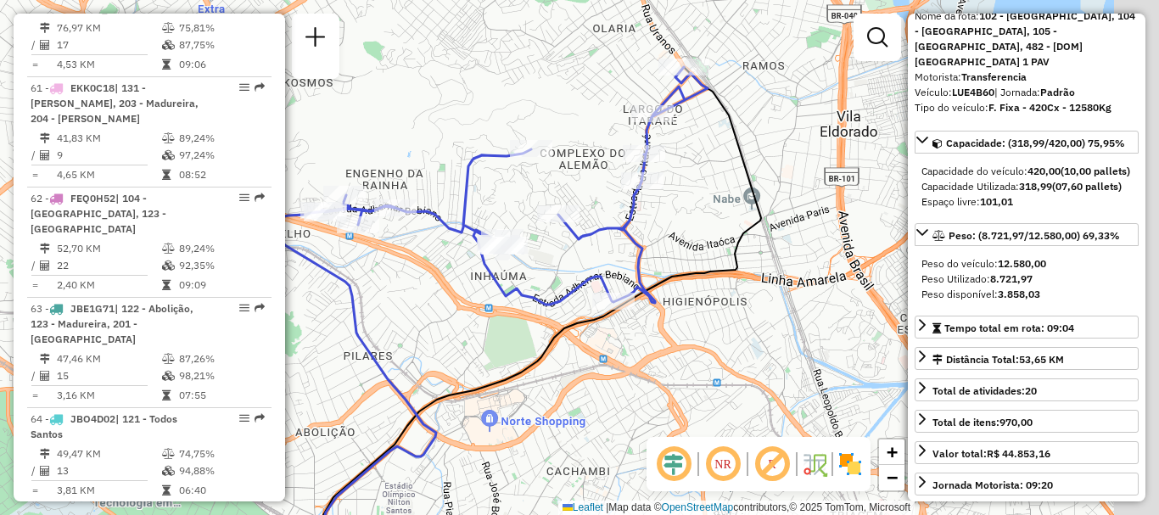
drag, startPoint x: 688, startPoint y: 165, endPoint x: 533, endPoint y: 214, distance: 162.1
click at [533, 214] on div "Janela de atendimento Grade de atendimento Capacidade Transportadoras Veículos …" at bounding box center [579, 257] width 1159 height 515
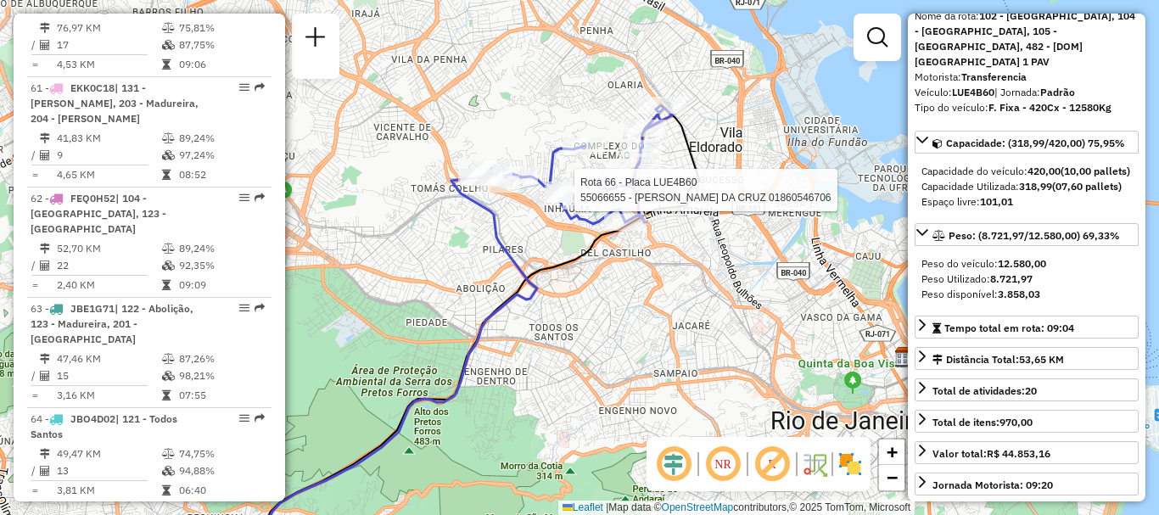
drag, startPoint x: 608, startPoint y: 257, endPoint x: 632, endPoint y: 259, distance: 24.7
click at [632, 259] on div "Rota 66 - Placa LUE4B60 55066655 - MARIA DA PENHA DA CRUZ 01860546706 Janela de…" at bounding box center [579, 257] width 1159 height 515
